Goal: Task Accomplishment & Management: Complete application form

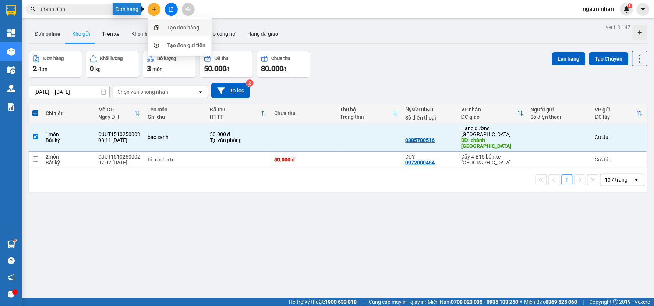
scroll to position [27, 0]
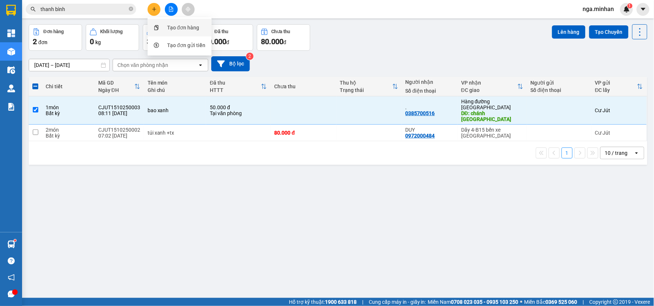
click at [170, 28] on div "Tạo đơn hàng" at bounding box center [183, 28] width 32 height 8
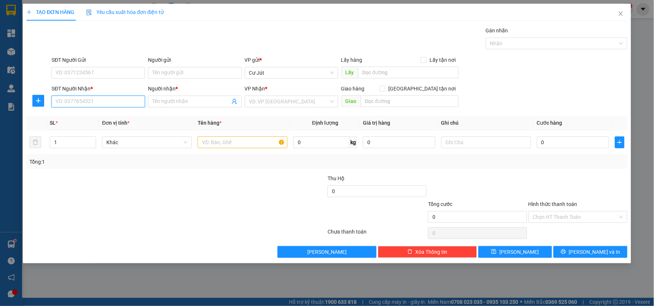
click at [137, 98] on input "SĐT Người Nhận *" at bounding box center [98, 102] width 93 height 12
type input "0354419091"
click at [83, 118] on div "0354419091 - HUỆ" at bounding box center [98, 116] width 85 height 8
type input "HUỆ"
type input "0354419091"
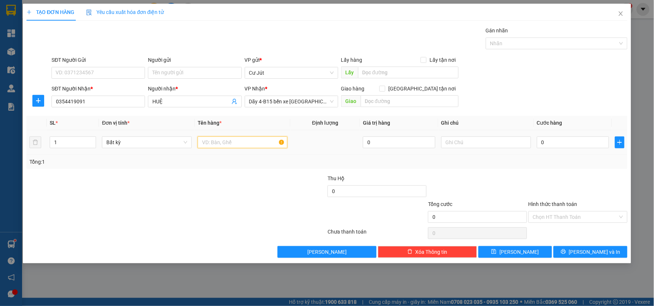
drag, startPoint x: 259, startPoint y: 142, endPoint x: 266, endPoint y: 159, distance: 18.3
click at [265, 157] on div "SL * Đơn vị tính * Tên hàng * Định lượng Giá trị hàng Ghi chú Cước hàng 1 Bất k…" at bounding box center [326, 142] width 601 height 53
type input "bao đỏ"
click at [580, 137] on input "0" at bounding box center [573, 143] width 72 height 12
type input "6"
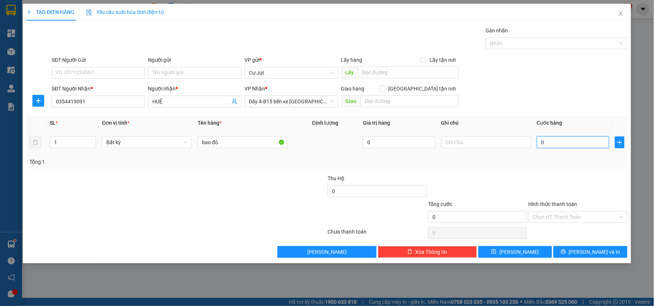
type input "6"
type input "60"
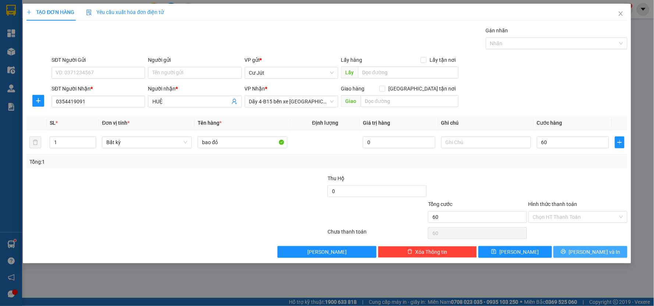
type input "60.000"
click at [593, 252] on span "[PERSON_NAME] và In" at bounding box center [595, 252] width 52 height 8
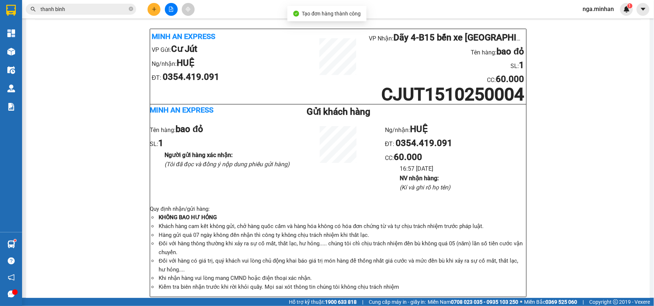
scroll to position [25, 0]
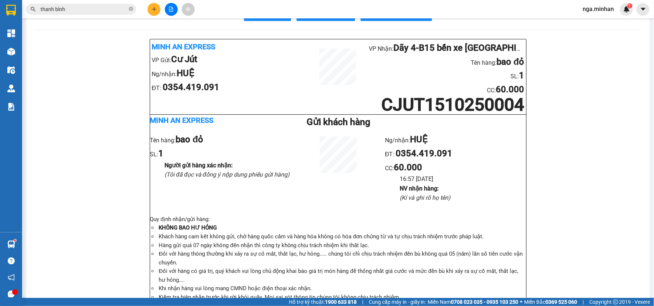
click at [153, 8] on icon "plus" at bounding box center [154, 9] width 5 height 5
click at [183, 31] on div "Tạo đơn hàng" at bounding box center [183, 28] width 32 height 8
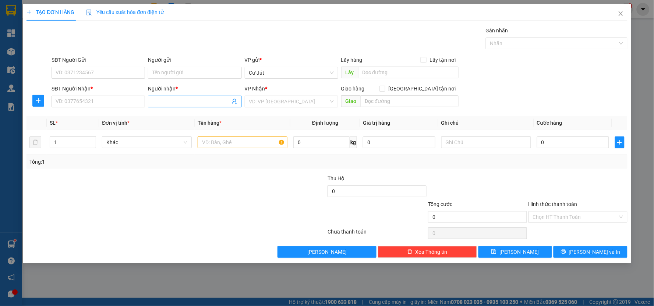
click at [171, 106] on span at bounding box center [194, 102] width 93 height 12
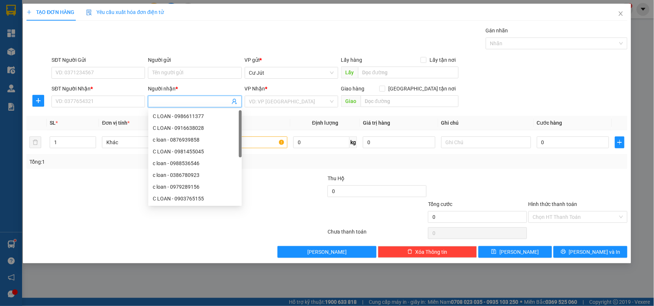
type input "u"
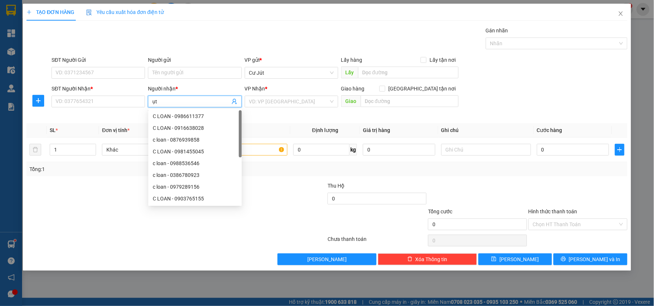
type input "ụ"
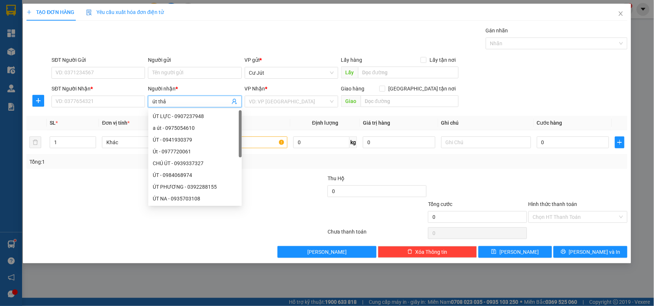
type input "út thảo"
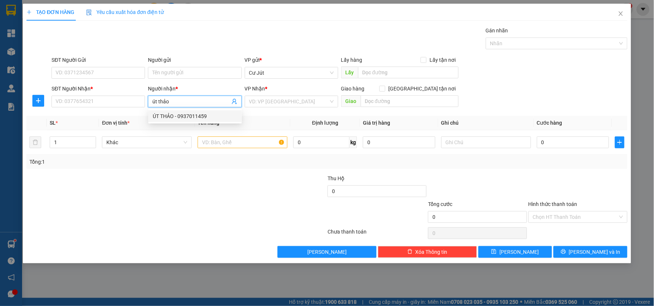
click at [202, 118] on div "ÚT THẢO - 0937011459" at bounding box center [195, 116] width 85 height 8
type input "0937011459"
type input "ÚT THẢO"
click at [313, 98] on input "search" at bounding box center [288, 101] width 79 height 11
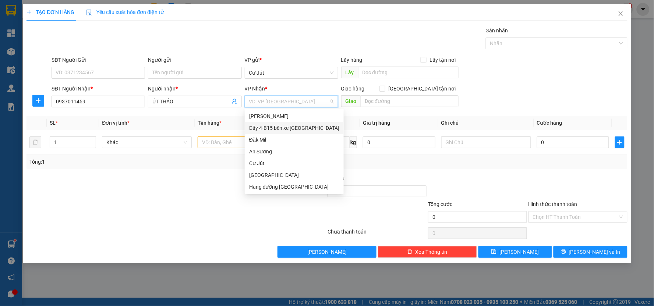
click at [286, 125] on div "Dãy 4-B15 bến xe [GEOGRAPHIC_DATA]" at bounding box center [294, 128] width 99 height 12
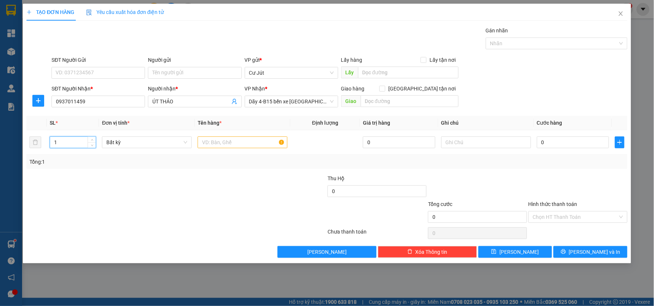
drag, startPoint x: 68, startPoint y: 144, endPoint x: 0, endPoint y: 144, distance: 68.1
click at [0, 144] on div "TẠO ĐƠN HÀNG Yêu cầu xuất hóa đơn điện tử Transit Pickup Surcharge Ids Transit …" at bounding box center [327, 153] width 654 height 306
type input "3"
click at [242, 141] on input "text" at bounding box center [243, 143] width 90 height 12
type input "th xốp"
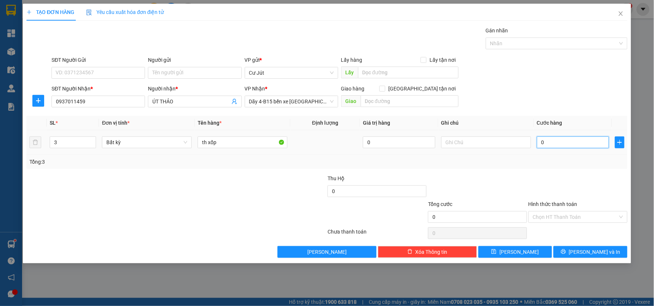
click at [583, 145] on input "0" at bounding box center [573, 143] width 72 height 12
type input "1"
type input "12"
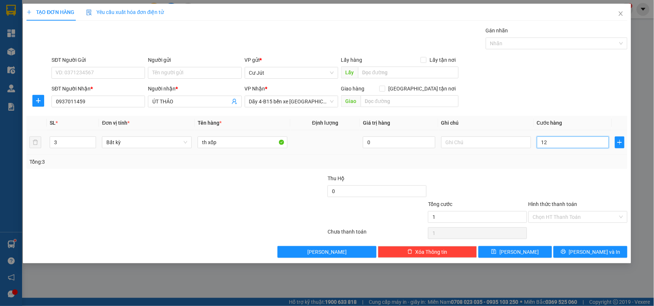
type input "12"
type input "120"
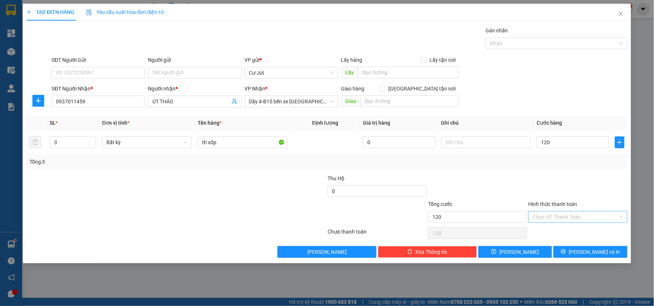
type input "120.000"
click at [582, 222] on input "Hình thức thanh toán" at bounding box center [575, 217] width 85 height 11
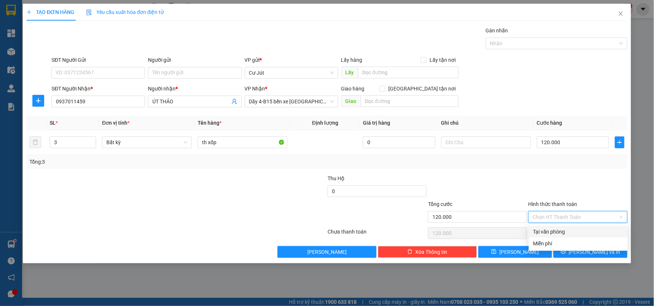
click at [581, 231] on div "Tại văn phòng" at bounding box center [578, 232] width 90 height 8
type input "0"
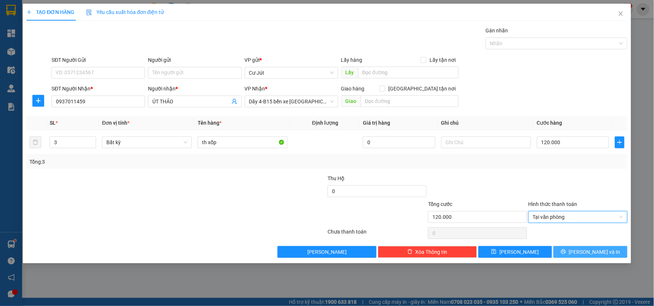
click at [584, 249] on button "[PERSON_NAME] và In" at bounding box center [590, 252] width 74 height 12
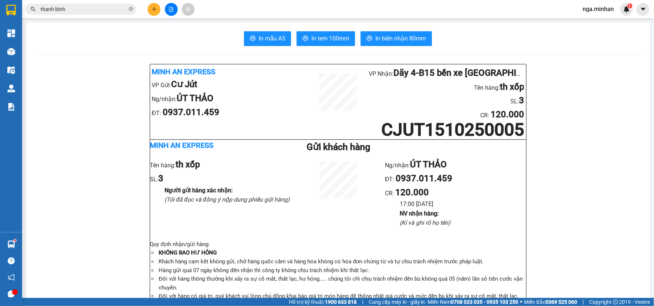
click at [112, 7] on input "thanh bình" at bounding box center [83, 9] width 87 height 8
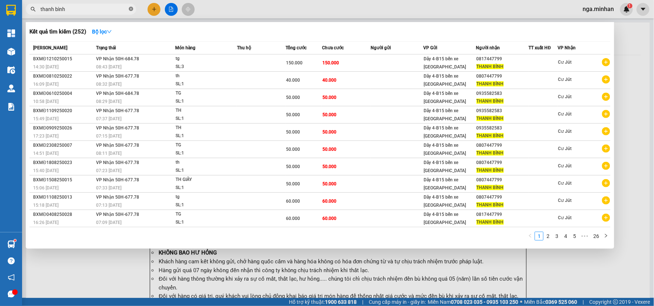
click at [132, 8] on icon "close-circle" at bounding box center [131, 9] width 4 height 4
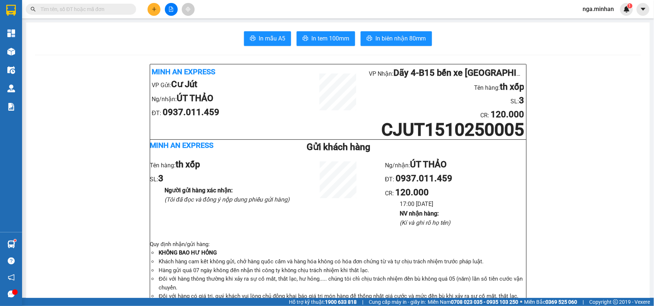
click at [120, 6] on input "text" at bounding box center [83, 9] width 87 height 8
click at [150, 6] on button at bounding box center [154, 9] width 13 height 13
click at [177, 24] on div "Tạo đơn hàng" at bounding box center [183, 28] width 32 height 8
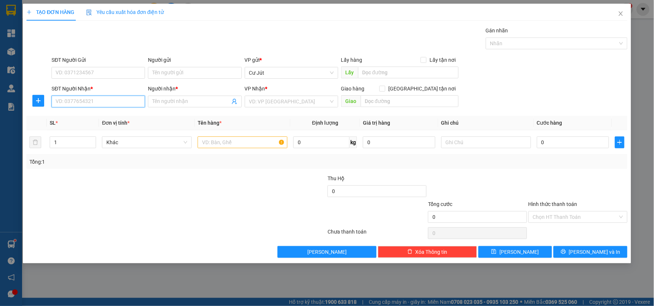
click at [93, 106] on input "SĐT Người Nhận *" at bounding box center [98, 102] width 93 height 12
type input "0927725757"
drag, startPoint x: 96, startPoint y: 116, endPoint x: 103, endPoint y: 111, distance: 9.5
click at [97, 113] on div "0927725757 - QUỐC [GEOGRAPHIC_DATA]" at bounding box center [105, 116] width 98 height 8
type input "QUỐC ANH"
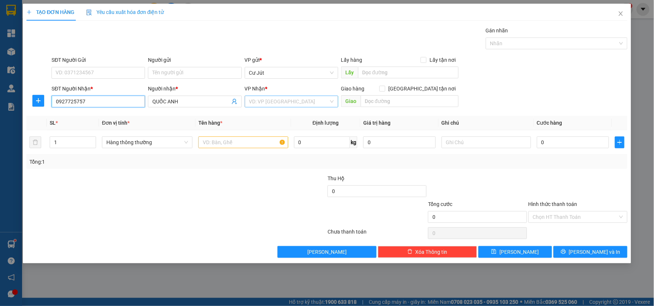
type input "0927725757"
drag, startPoint x: 251, startPoint y: 102, endPoint x: 264, endPoint y: 109, distance: 14.0
click at [264, 109] on body "Kết quả tìm kiếm ( 252 ) Bộ lọc Mã ĐH Trạng thái Món hàng Thu hộ Tổng cước Chưa…" at bounding box center [327, 153] width 654 height 306
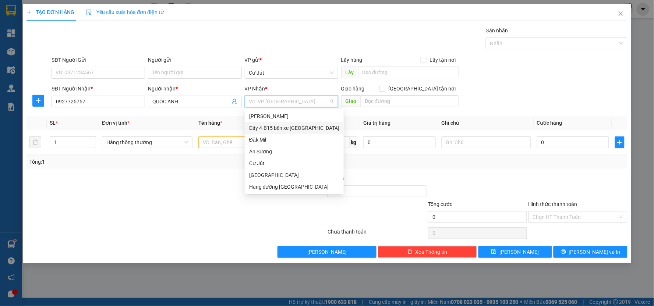
drag, startPoint x: 275, startPoint y: 127, endPoint x: 253, endPoint y: 172, distance: 50.2
click at [274, 126] on div "Dãy 4-B15 bến xe [GEOGRAPHIC_DATA]" at bounding box center [294, 128] width 90 height 8
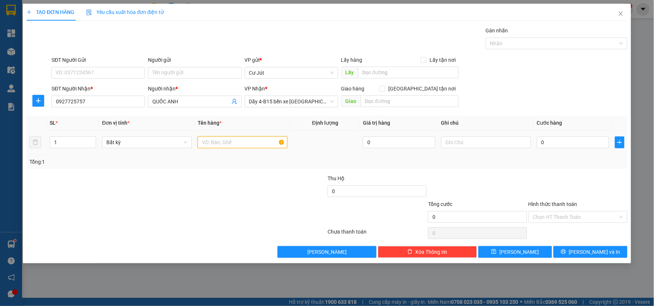
click at [227, 140] on input "text" at bounding box center [243, 143] width 90 height 12
type input "kiện"
click at [572, 138] on input "0" at bounding box center [573, 143] width 72 height 12
type input "3"
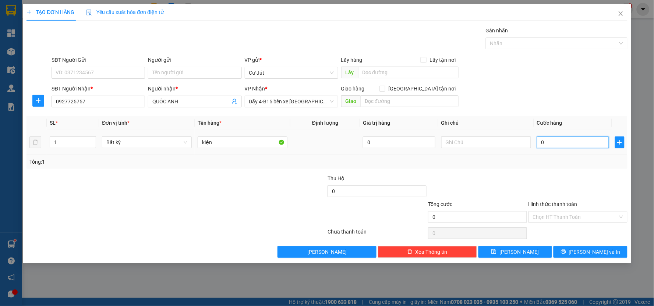
type input "3"
type input "30"
type input "3"
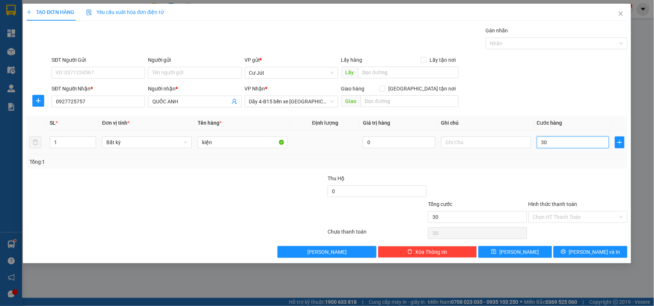
type input "3"
type input "0"
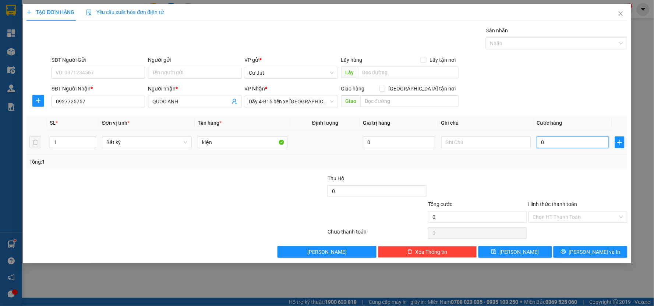
type input "04"
type input "4"
type input "040"
type input "40"
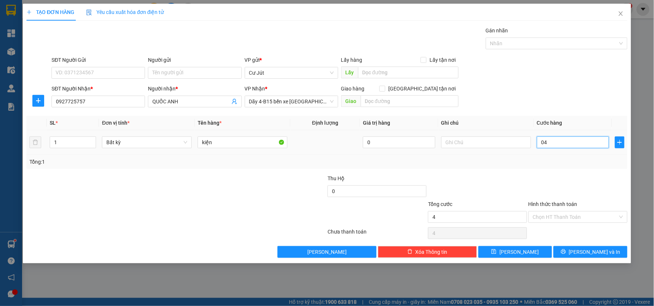
type input "40"
type input "40.000"
click at [555, 219] on input "Hình thức thanh toán" at bounding box center [575, 217] width 85 height 11
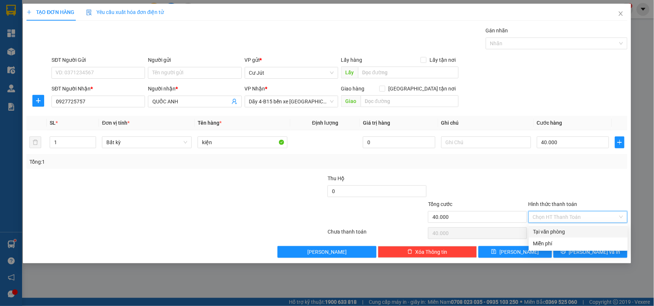
click at [556, 228] on div "Tại văn phòng" at bounding box center [578, 232] width 90 height 8
type input "0"
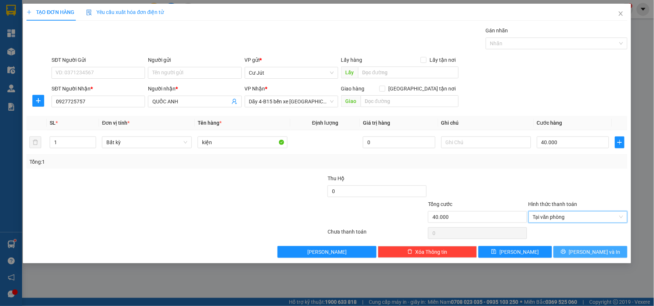
click at [566, 249] on icon "printer" at bounding box center [563, 251] width 5 height 5
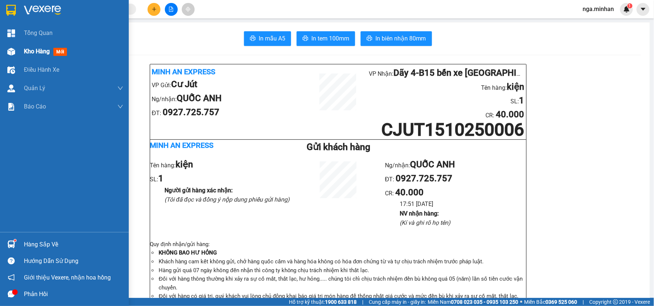
click at [31, 55] on span "Kho hàng" at bounding box center [37, 51] width 26 height 7
